Goal: Book appointment/travel/reservation

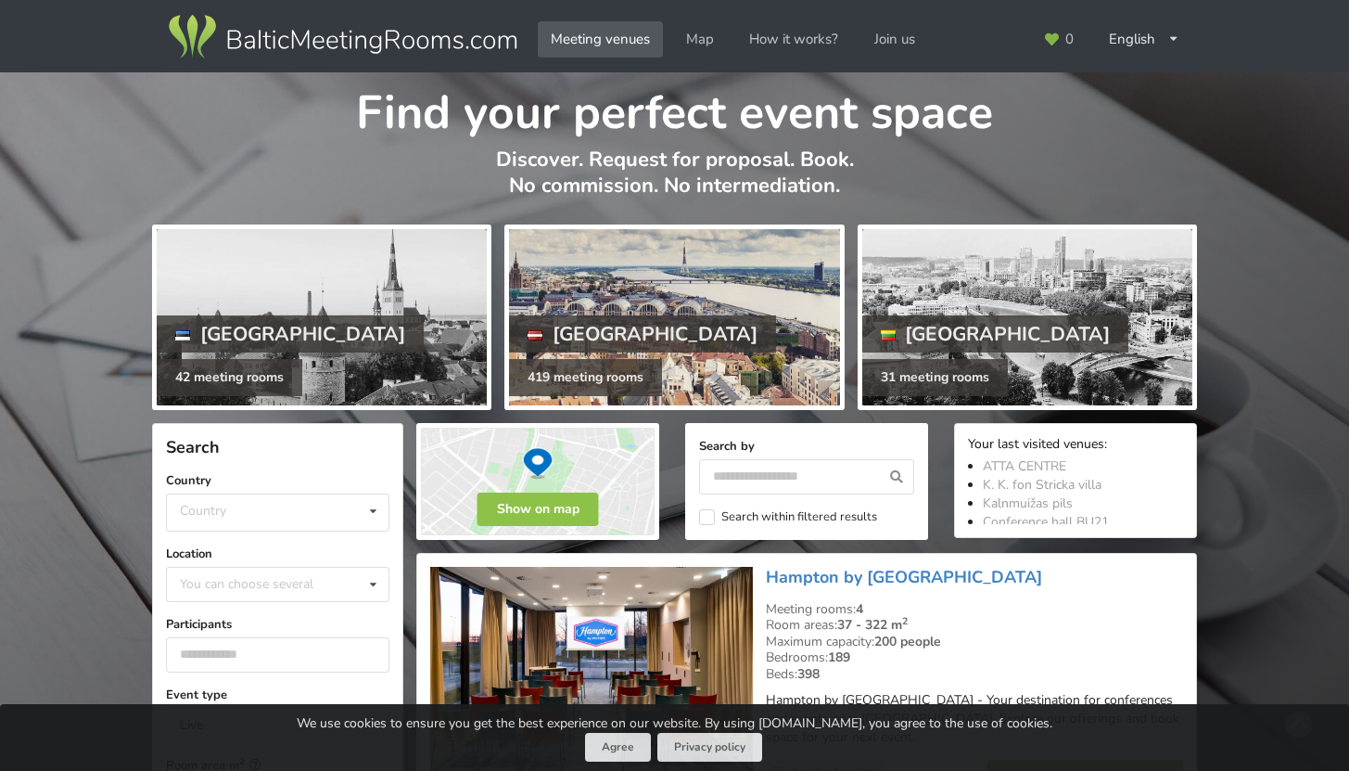
click at [642, 346] on div at bounding box center [674, 317] width 330 height 176
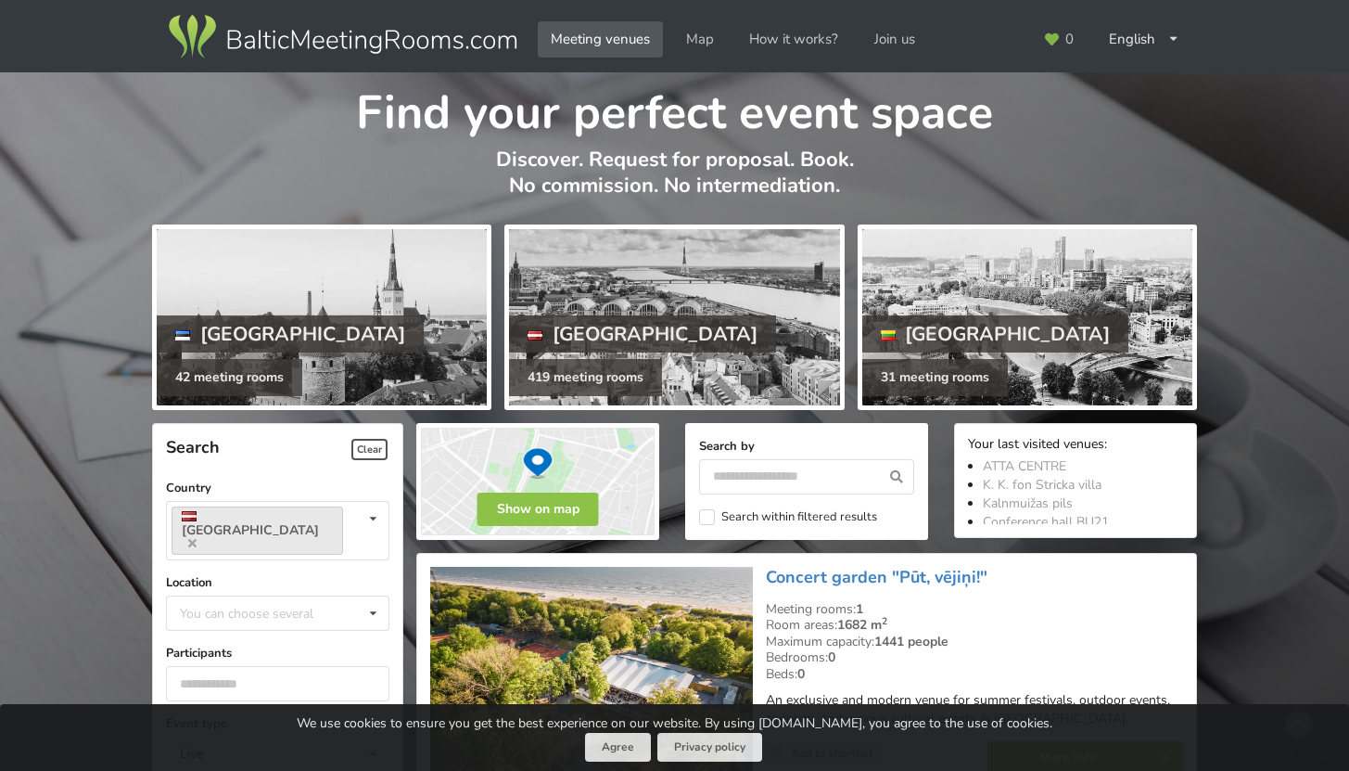
scroll to position [316, 0]
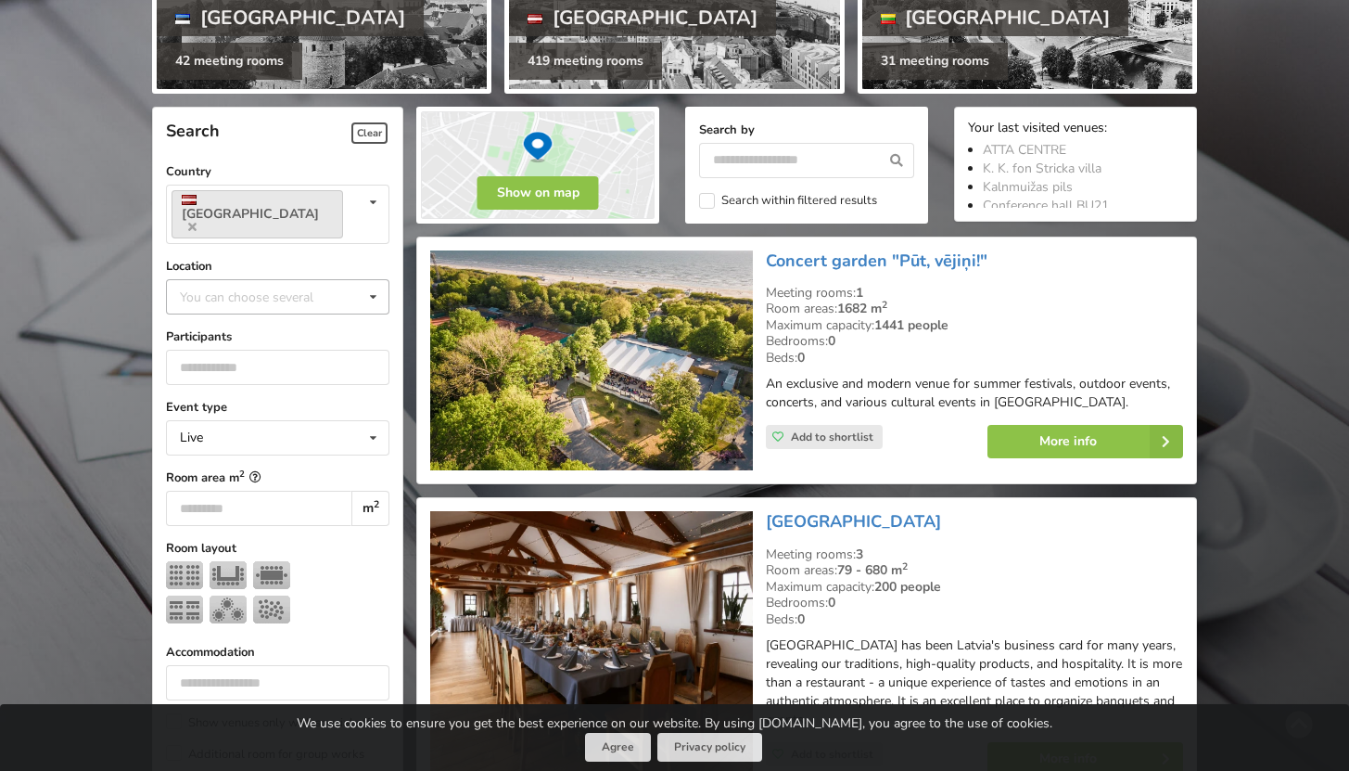
click at [305, 286] on div "You can choose several" at bounding box center [265, 296] width 180 height 21
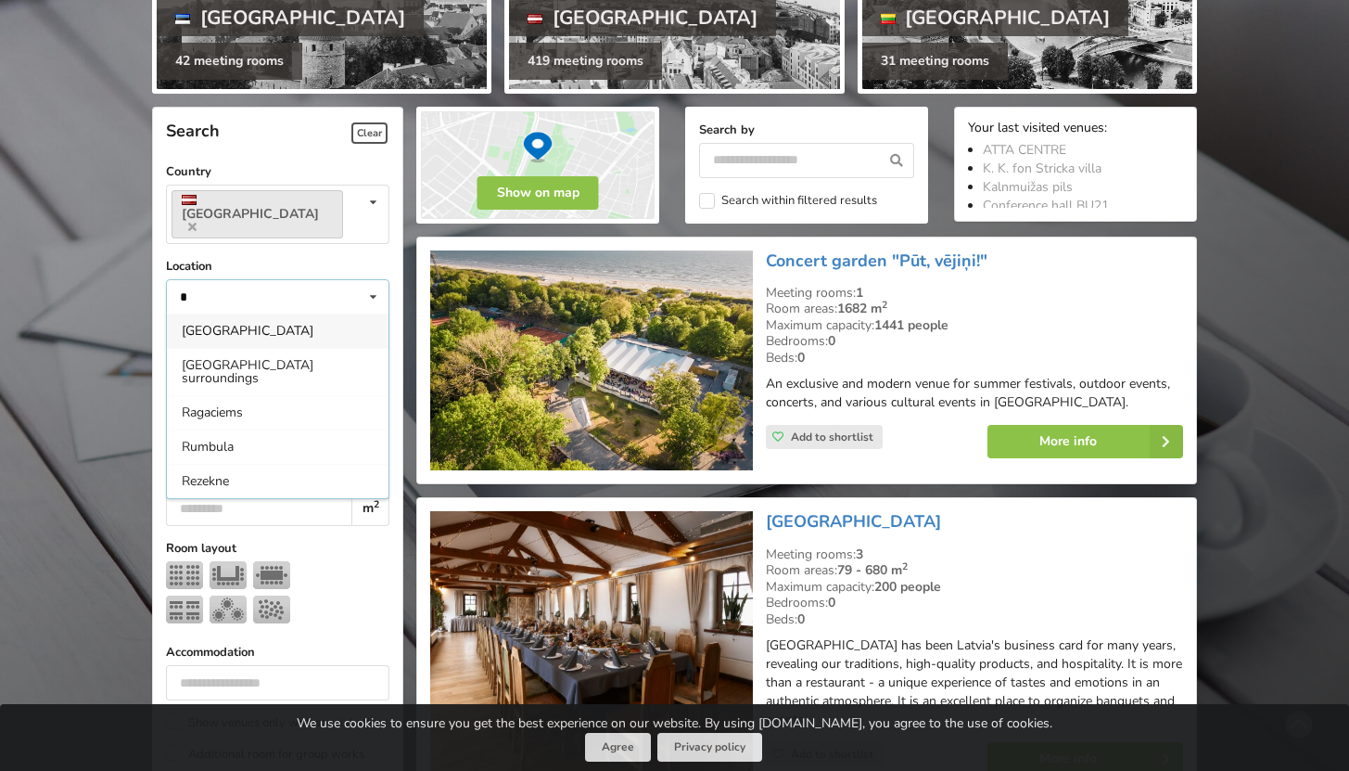
type input "*"
click at [310, 313] on div "[GEOGRAPHIC_DATA]" at bounding box center [278, 330] width 222 height 34
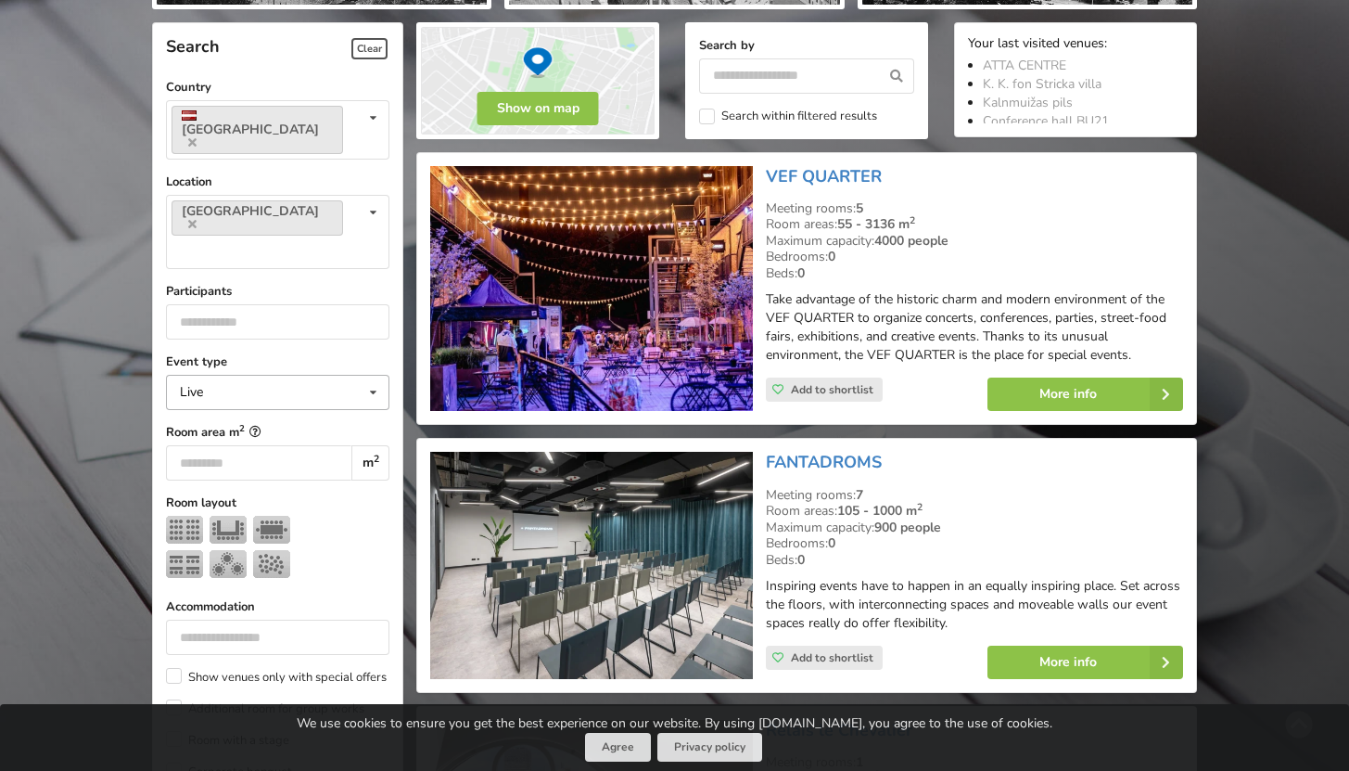
scroll to position [416, 0]
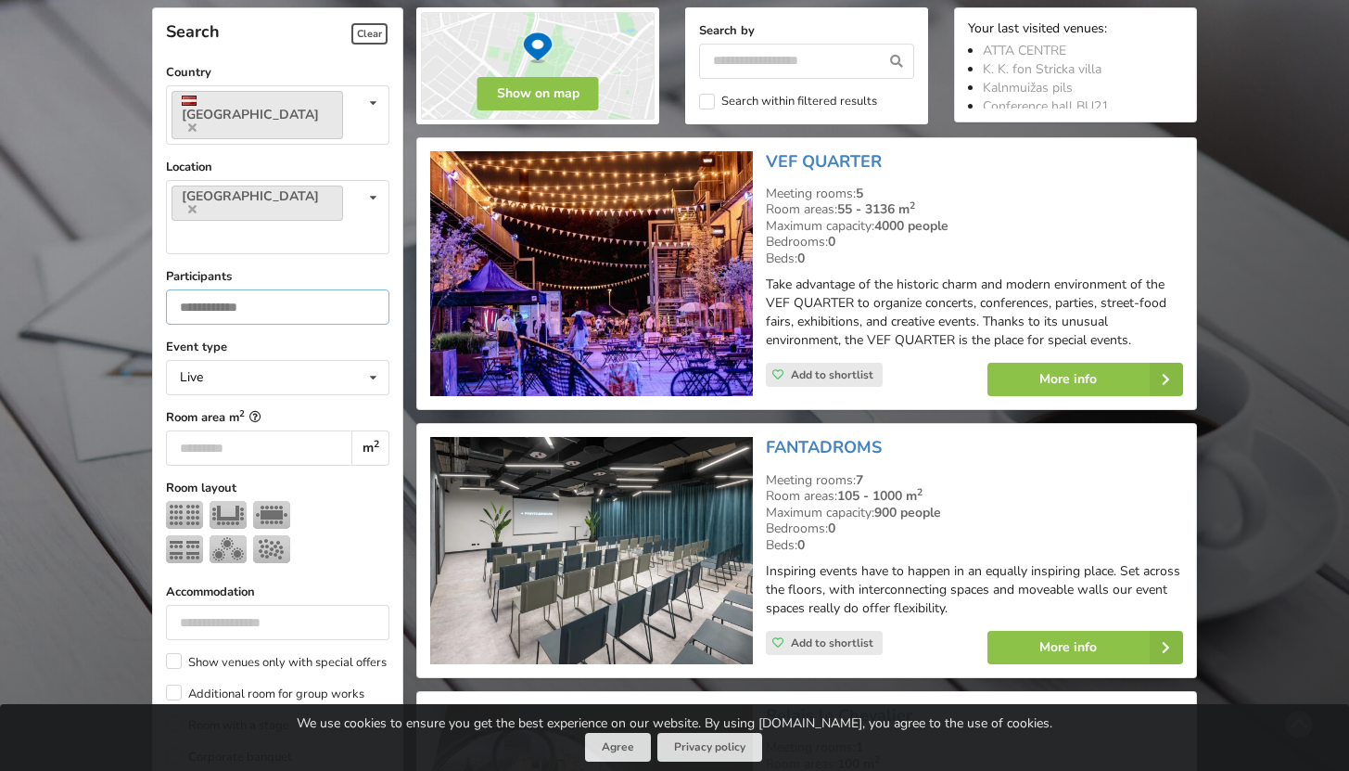
click at [271, 289] on input "number" at bounding box center [278, 306] width 224 height 35
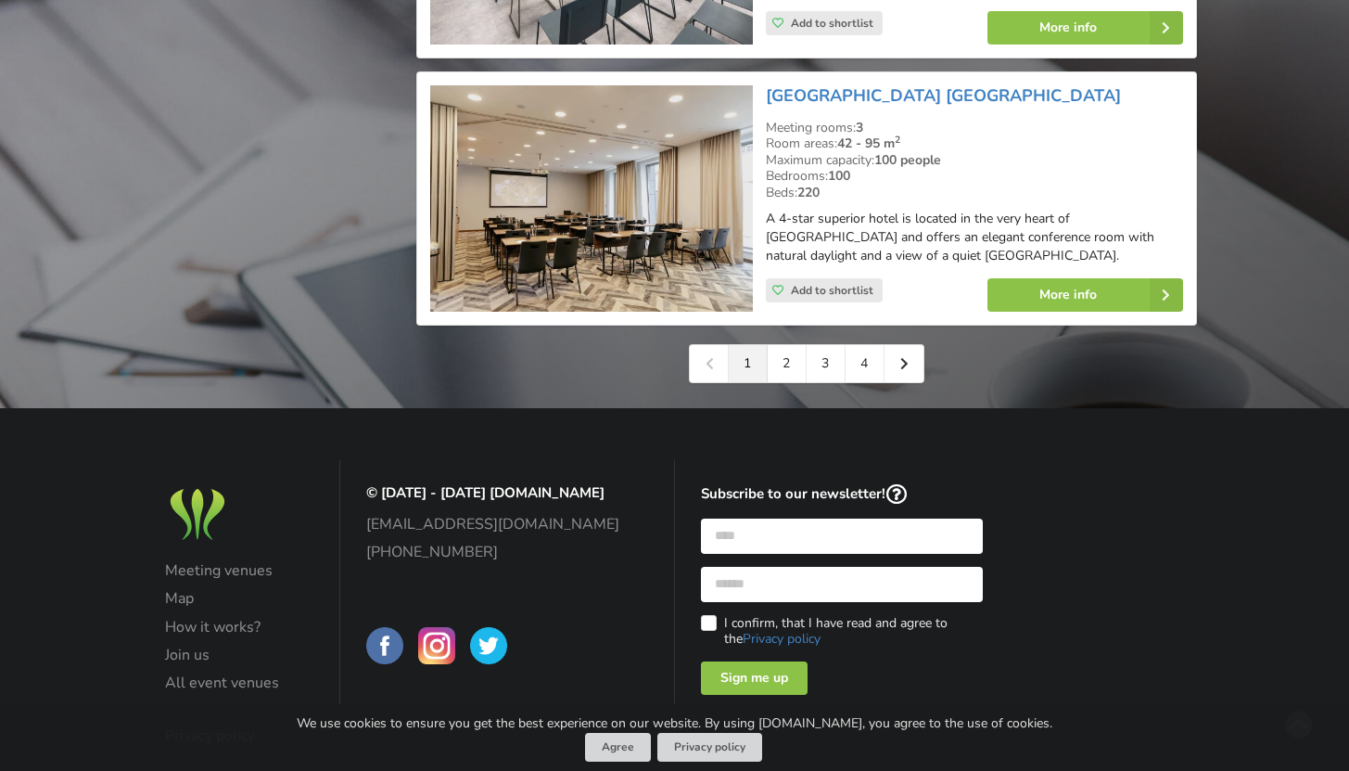
scroll to position [4434, 0]
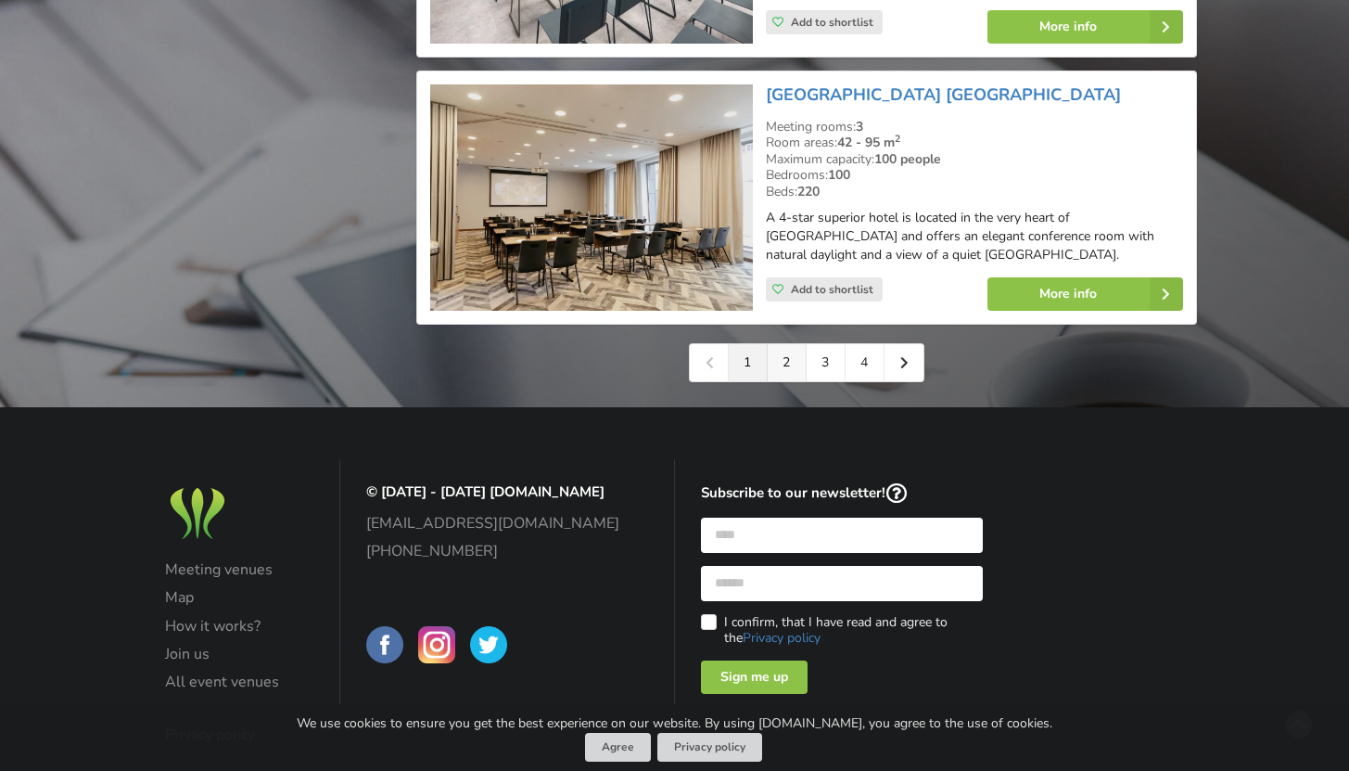
type input "**"
click at [790, 344] on link "2" at bounding box center [787, 362] width 39 height 37
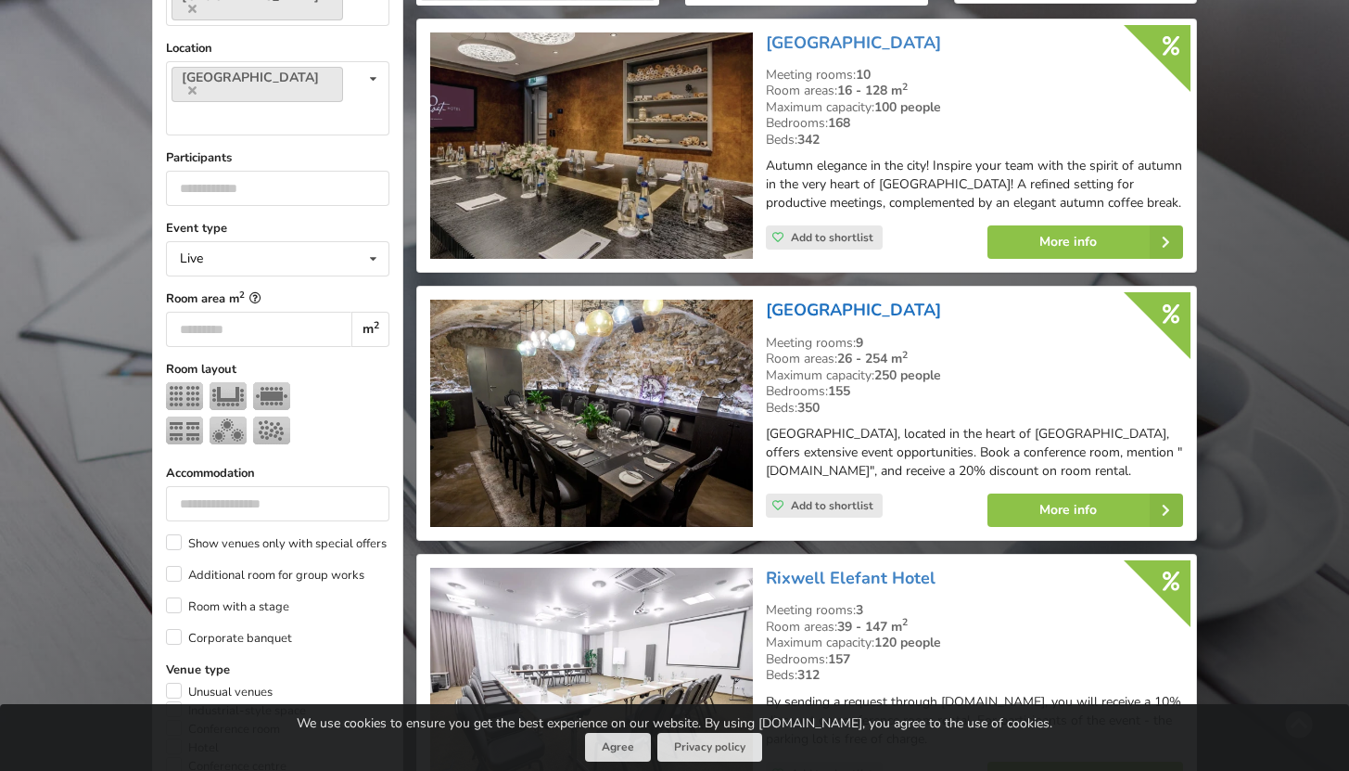
scroll to position [539, 0]
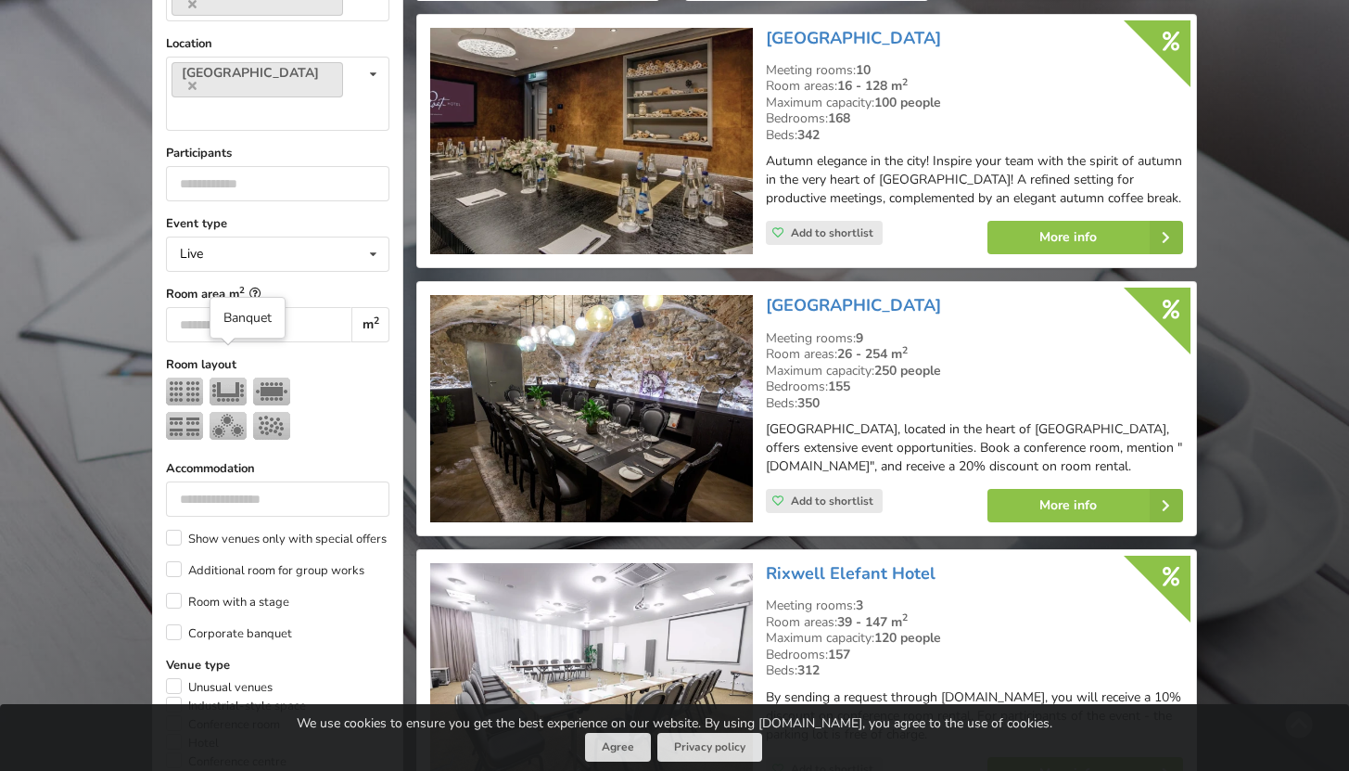
click at [221, 412] on img at bounding box center [228, 426] width 37 height 28
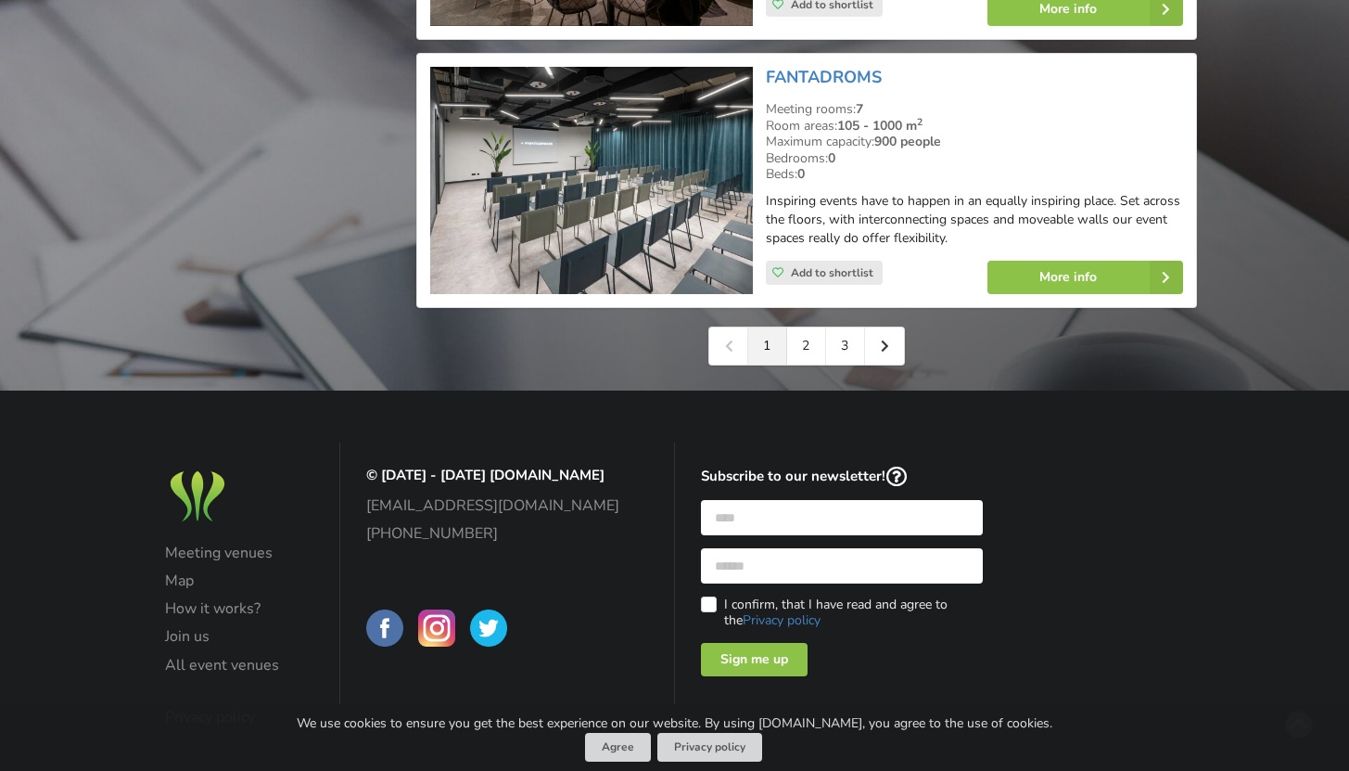
scroll to position [4300, 0]
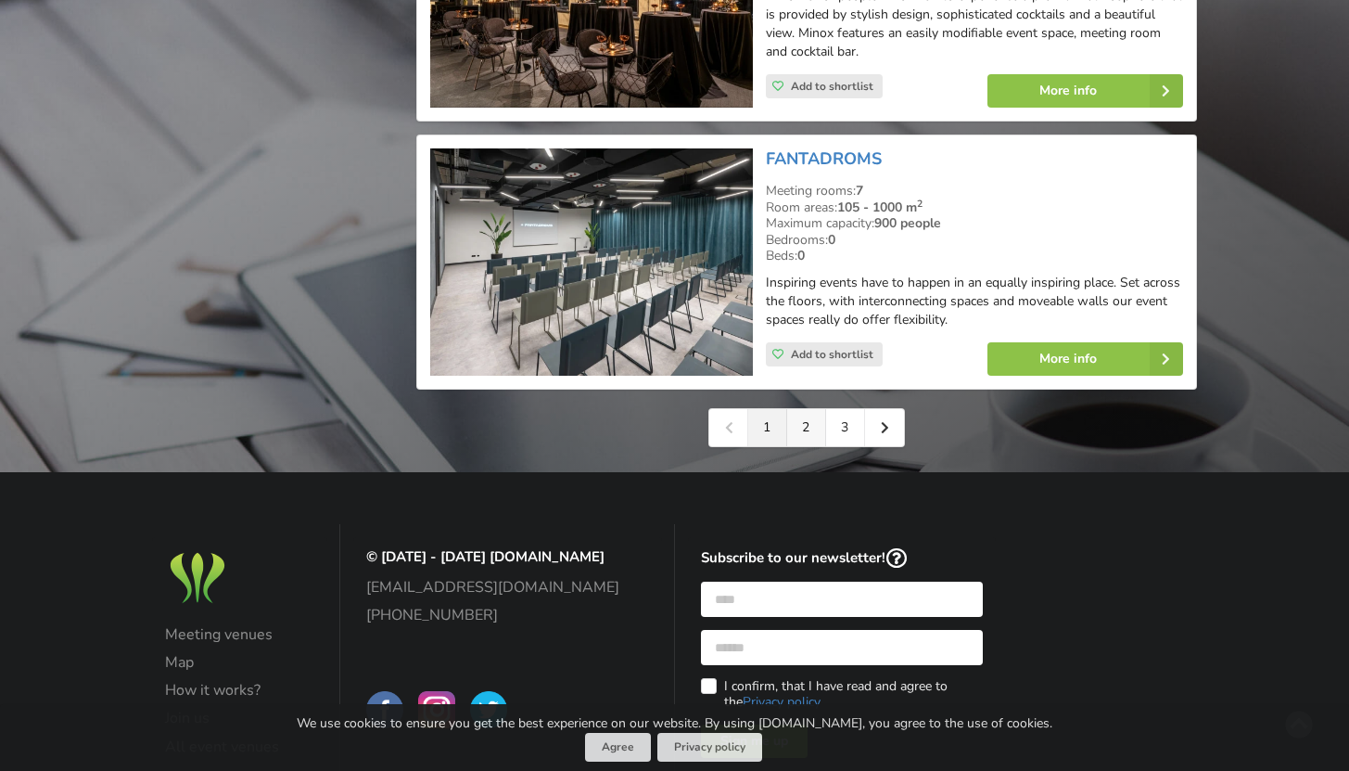
click at [808, 409] on link "2" at bounding box center [806, 427] width 39 height 37
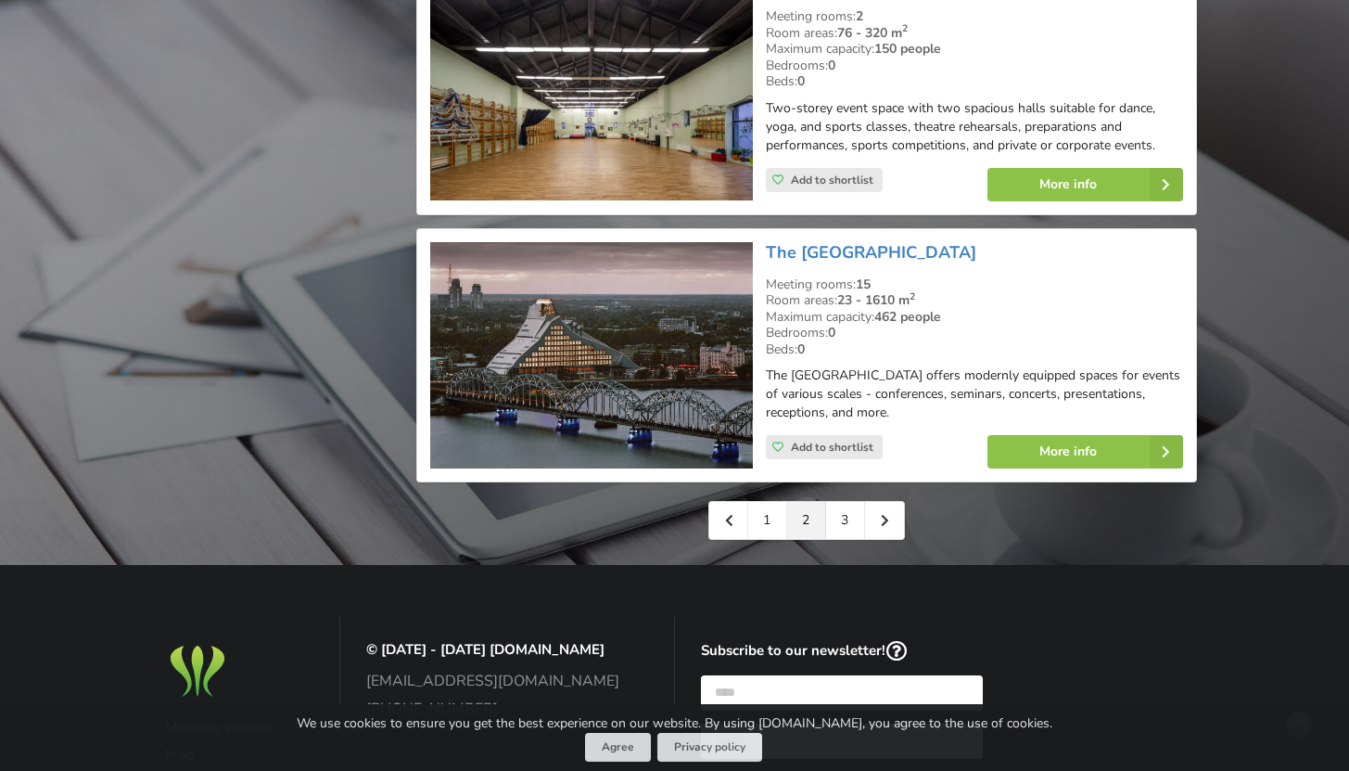
scroll to position [4269, 0]
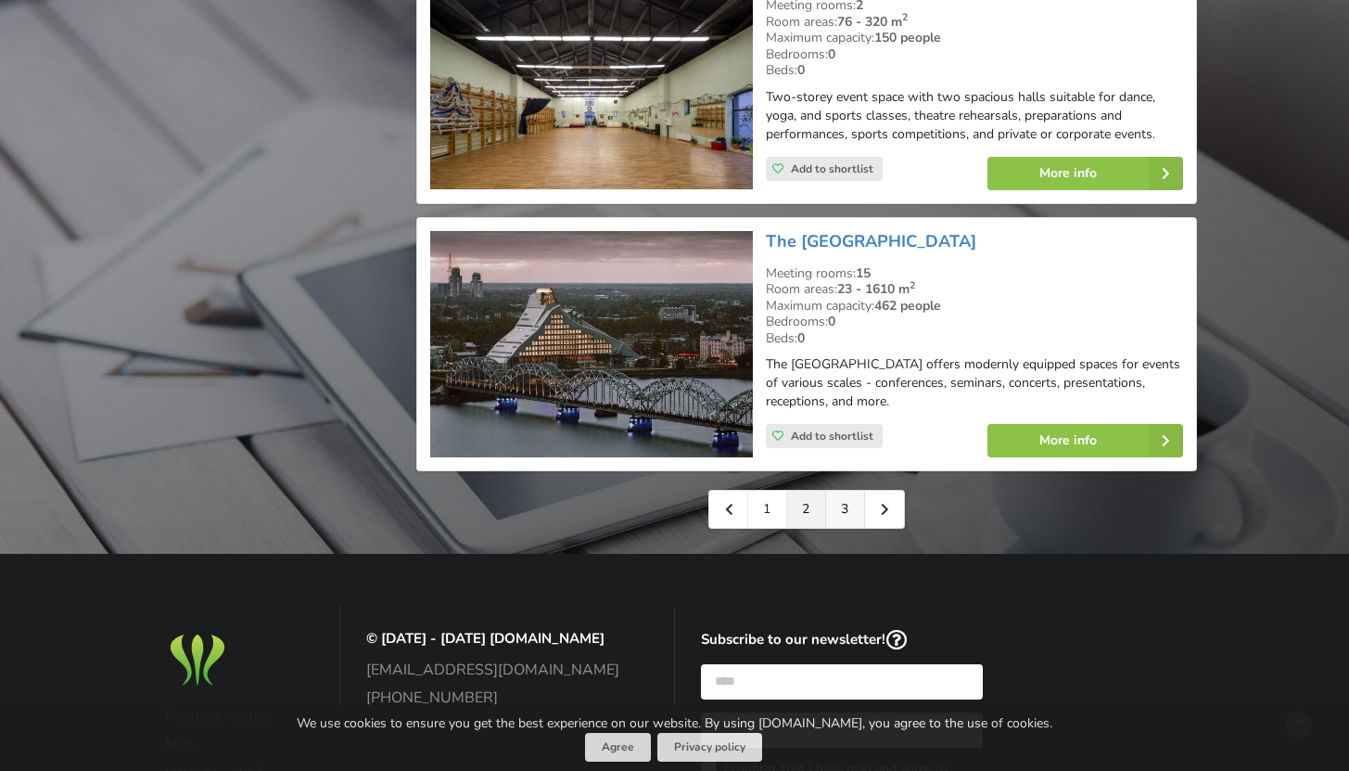
click at [846, 498] on link "3" at bounding box center [845, 509] width 39 height 37
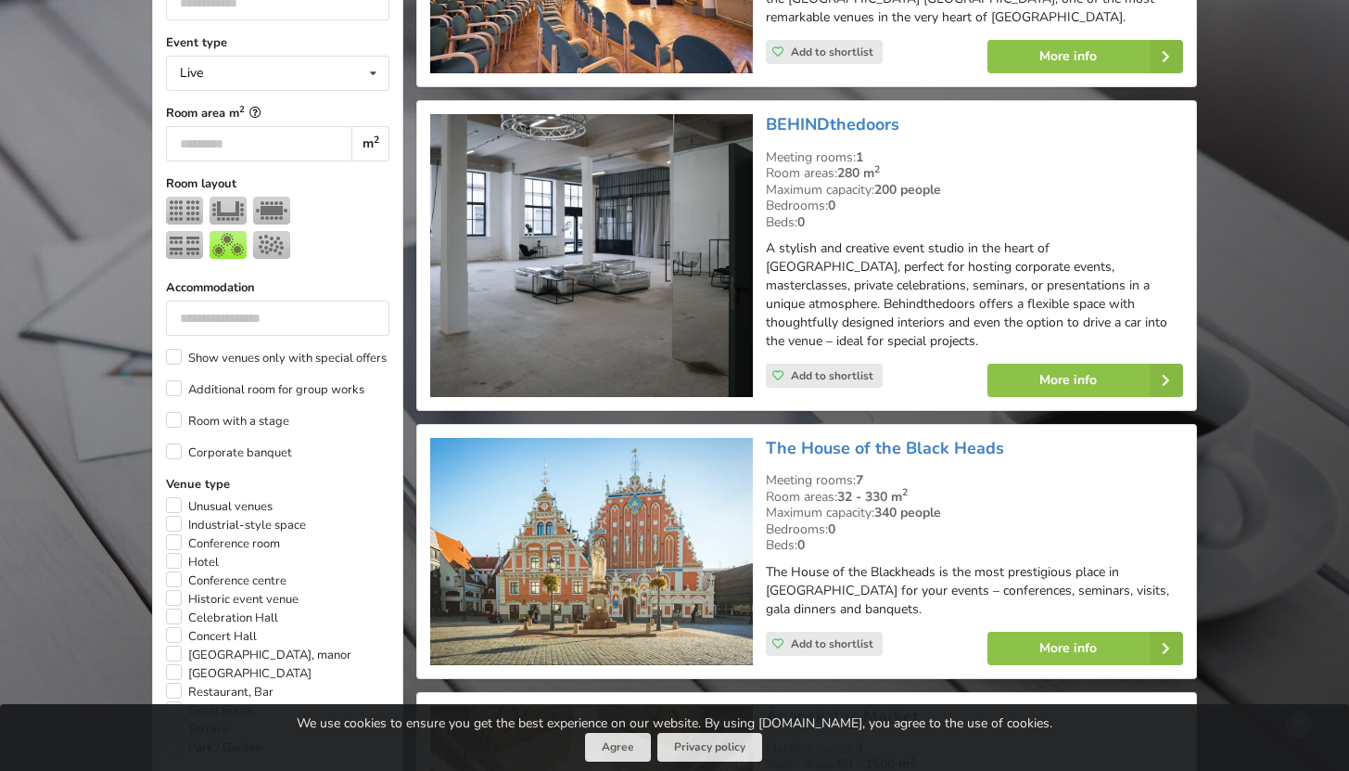
scroll to position [603, 0]
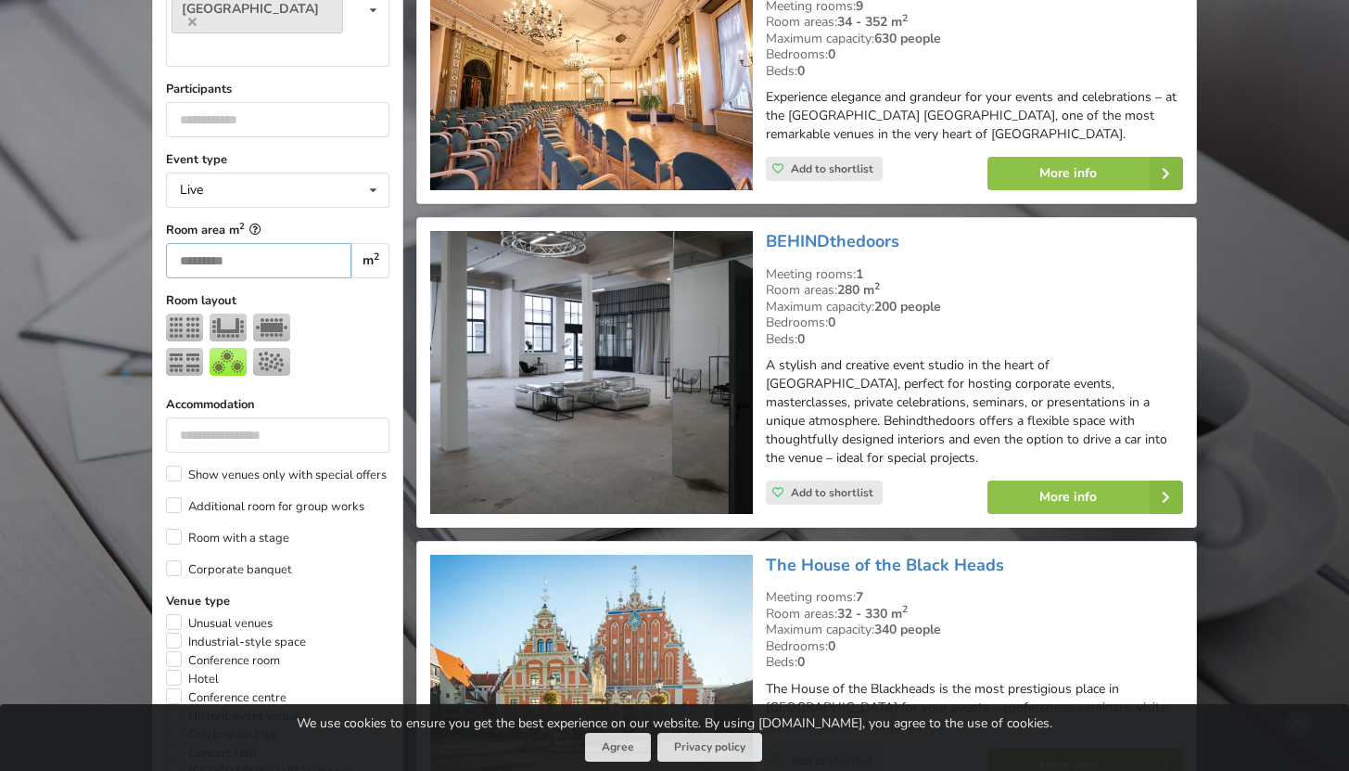
click at [283, 243] on input "number" at bounding box center [258, 260] width 185 height 35
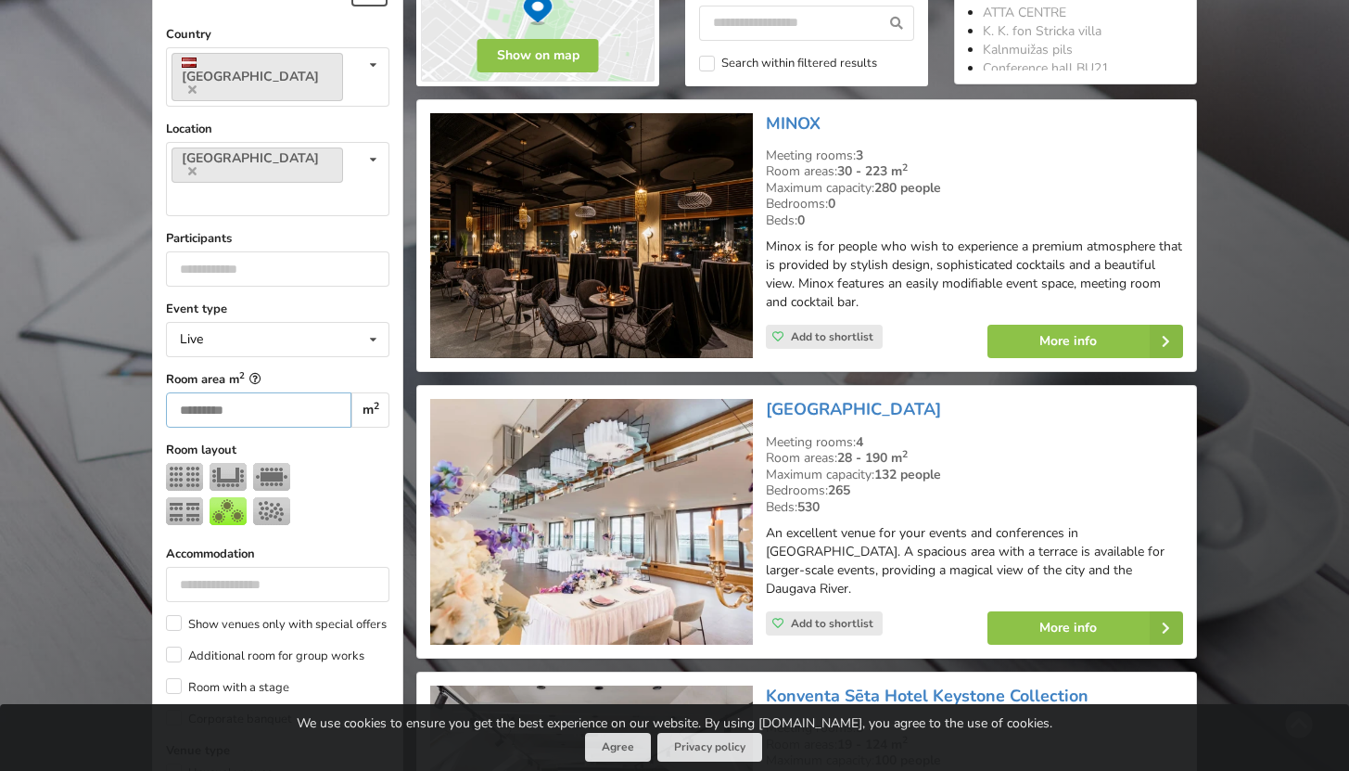
scroll to position [416, 0]
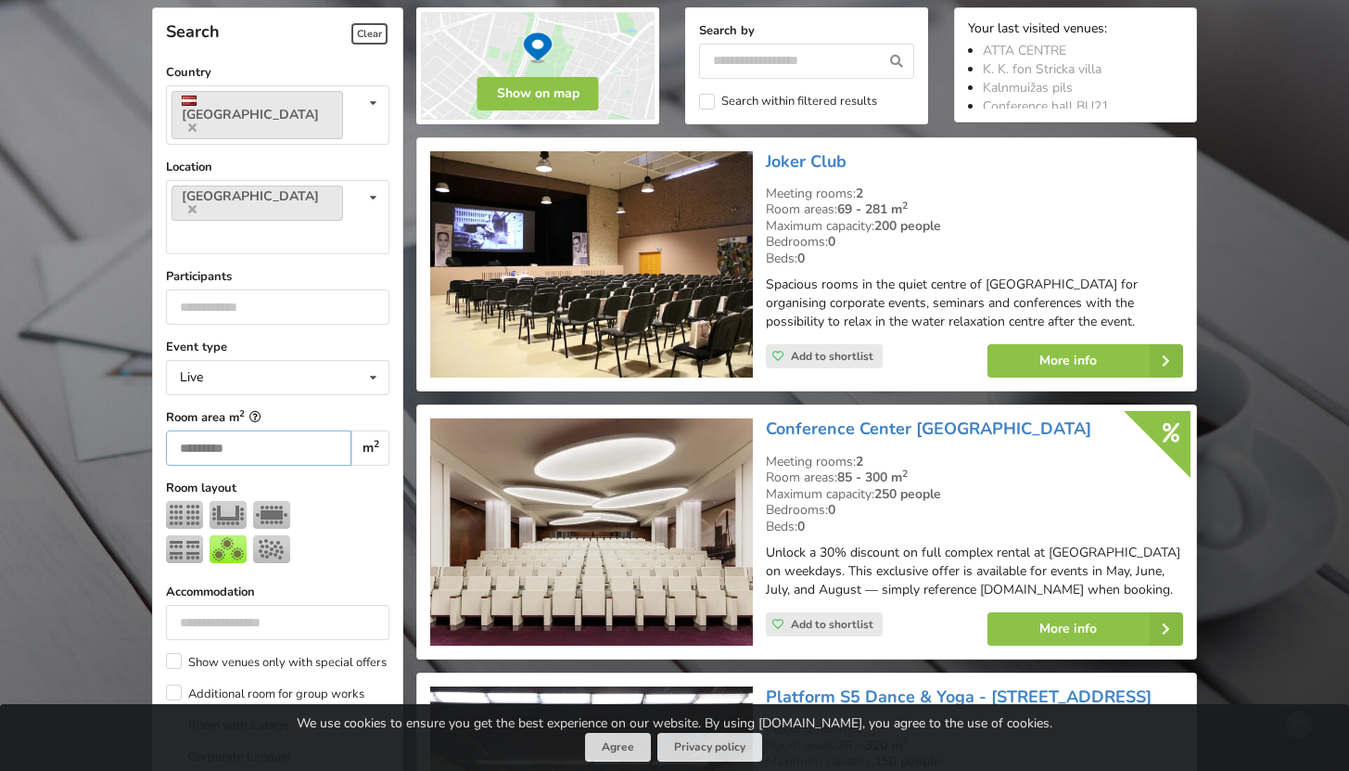
type input "***"
click at [320, 289] on input "**" at bounding box center [278, 306] width 224 height 35
type input "*"
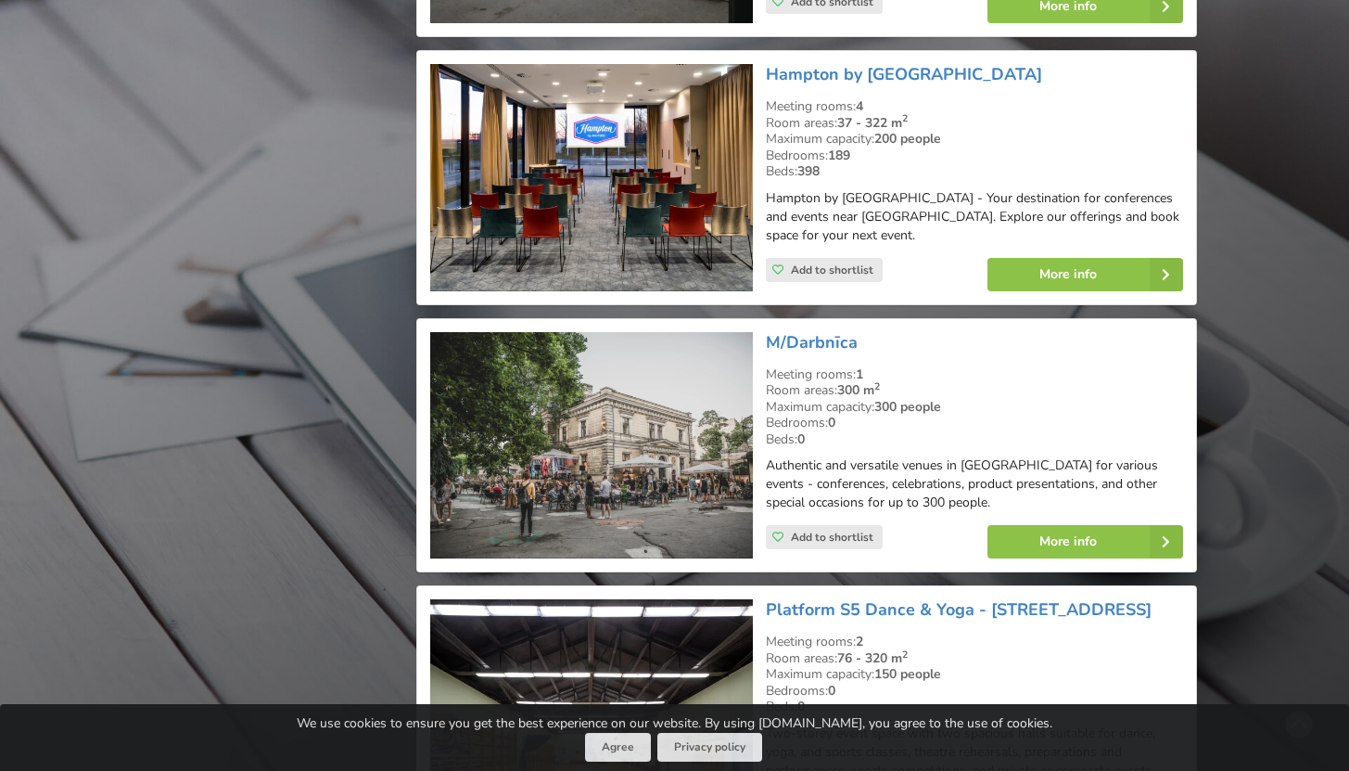
scroll to position [4220, 0]
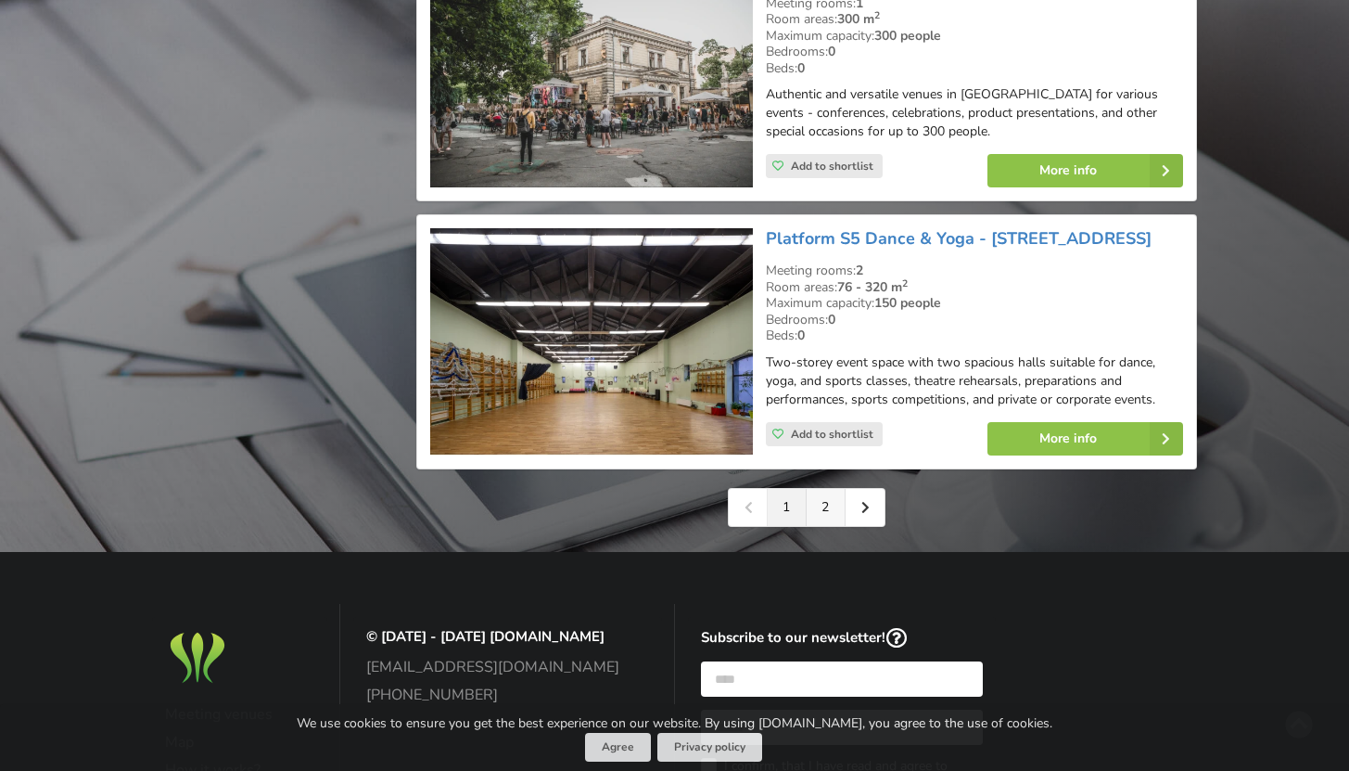
click at [839, 489] on link "2" at bounding box center [826, 507] width 39 height 37
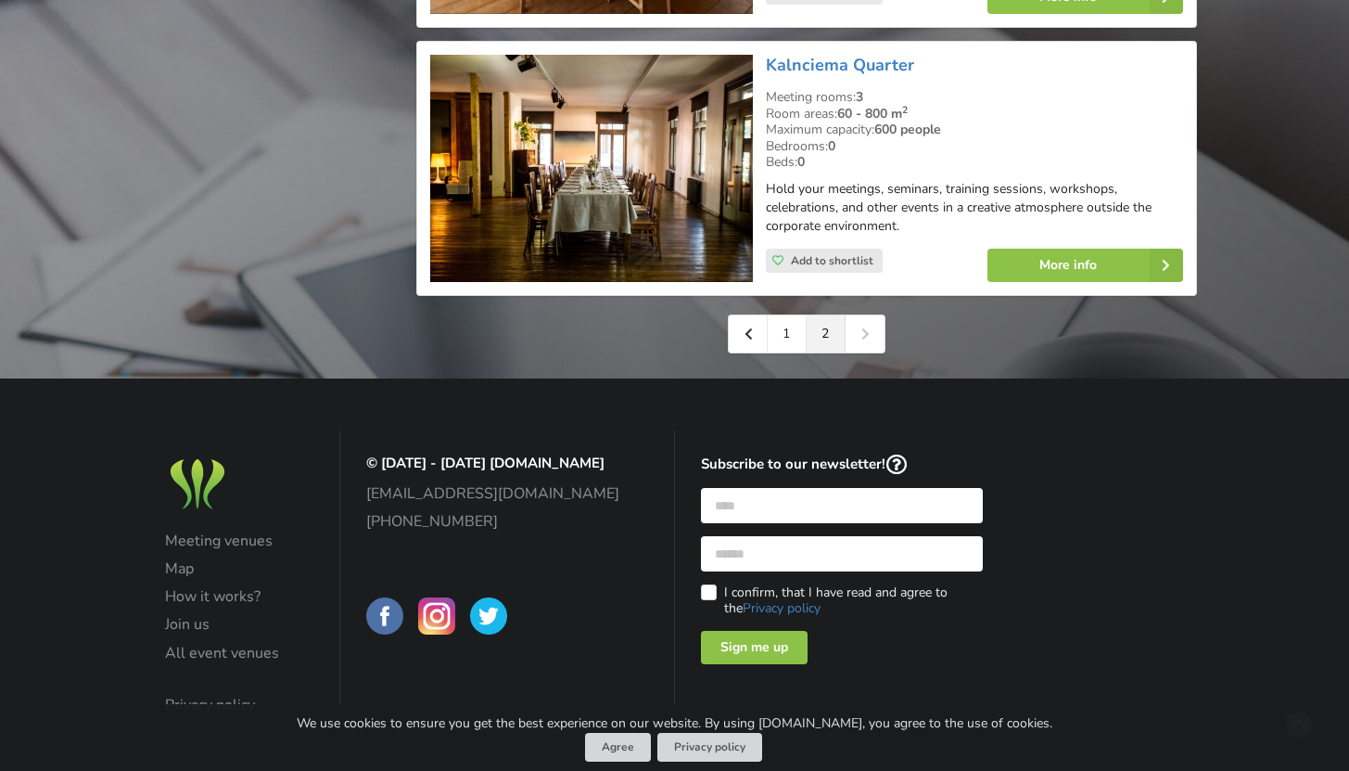
scroll to position [3010, 0]
